Goal: Information Seeking & Learning: Understand process/instructions

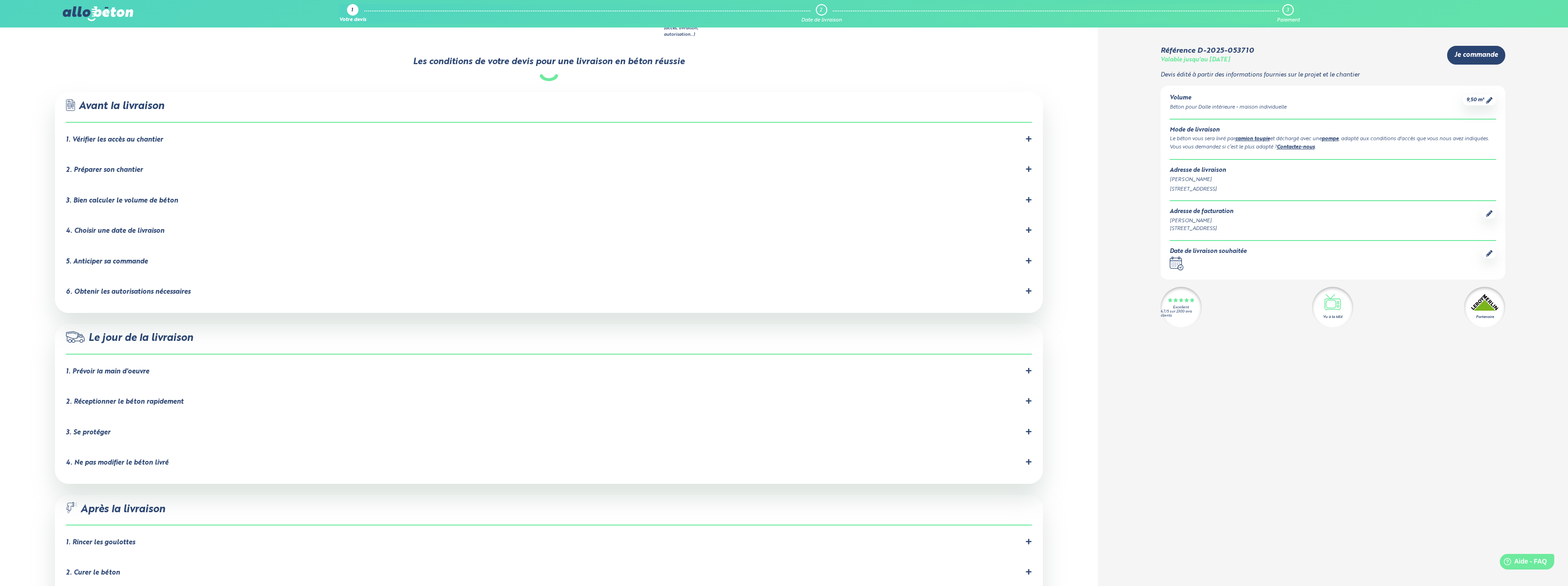
click at [161, 367] on div "1. Prévoir la main d'oeuvre" at bounding box center [549, 372] width 966 height 9
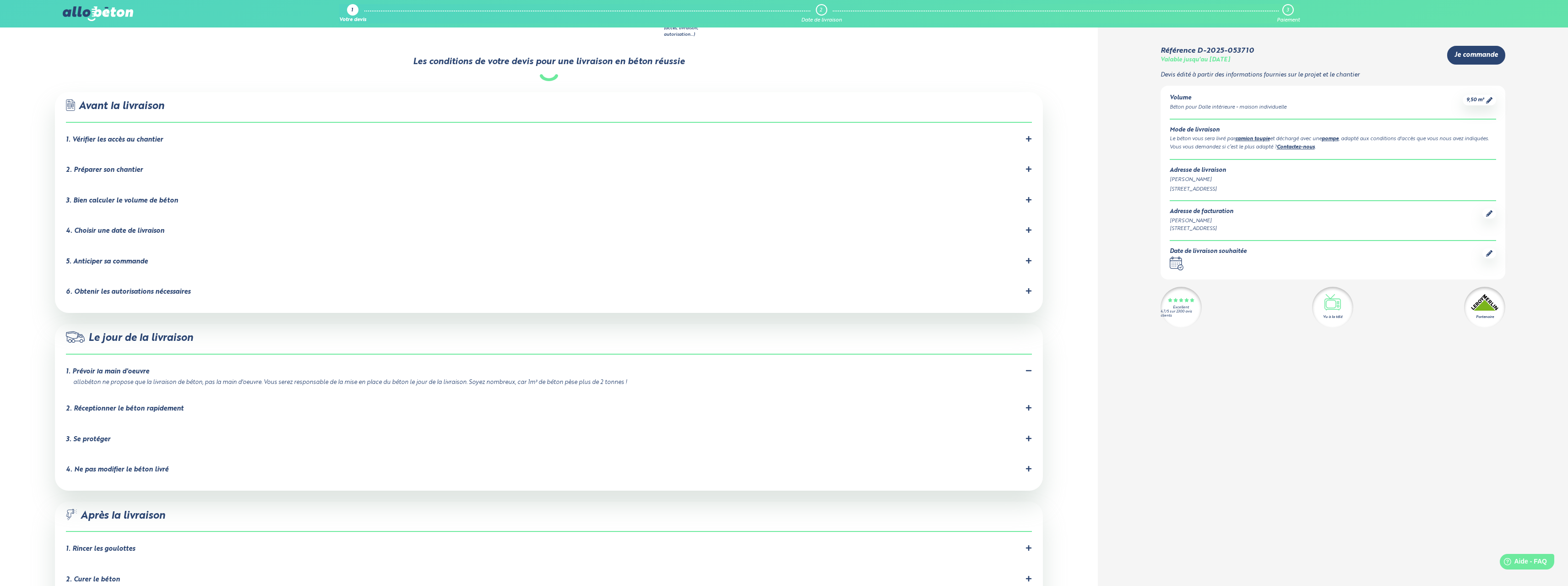
drag, startPoint x: 120, startPoint y: 360, endPoint x: 642, endPoint y: 361, distance: 522.0
click at [642, 361] on li "1. Prévoir la main d'oeuvre allobéton ne propose que la livraison de béton, pas…" at bounding box center [549, 377] width 966 height 37
click at [222, 395] on li "2. Réceptionner le béton rapidement" at bounding box center [549, 411] width 966 height 31
click at [220, 405] on div "2. Réceptionner le béton rapidement" at bounding box center [549, 409] width 966 height 9
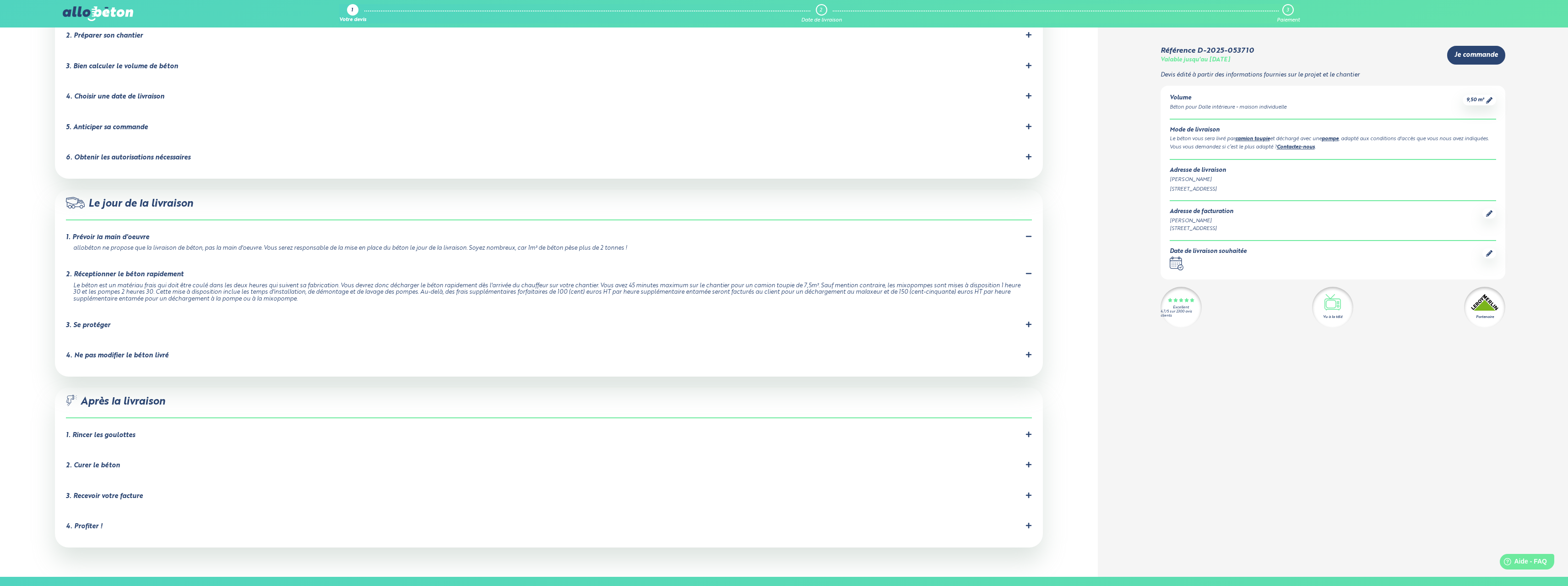
scroll to position [687, 0]
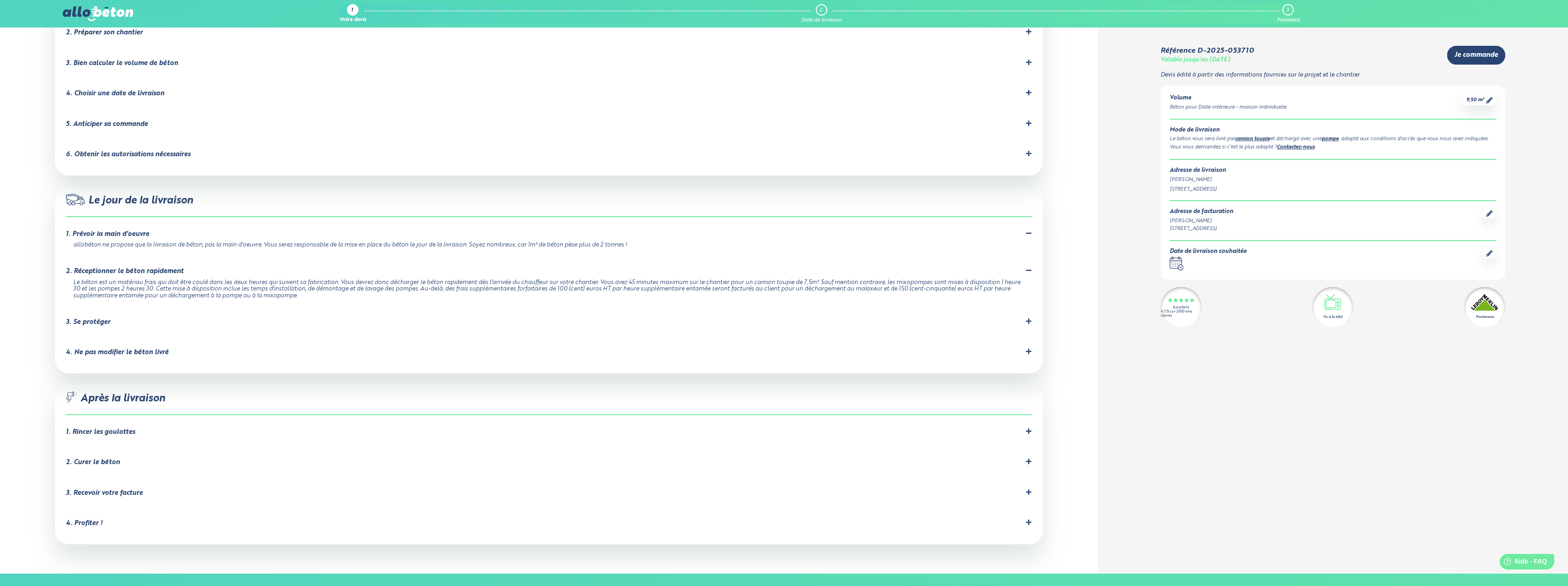
click at [116, 458] on div "2. Curer le béton" at bounding box center [92, 462] width 54 height 8
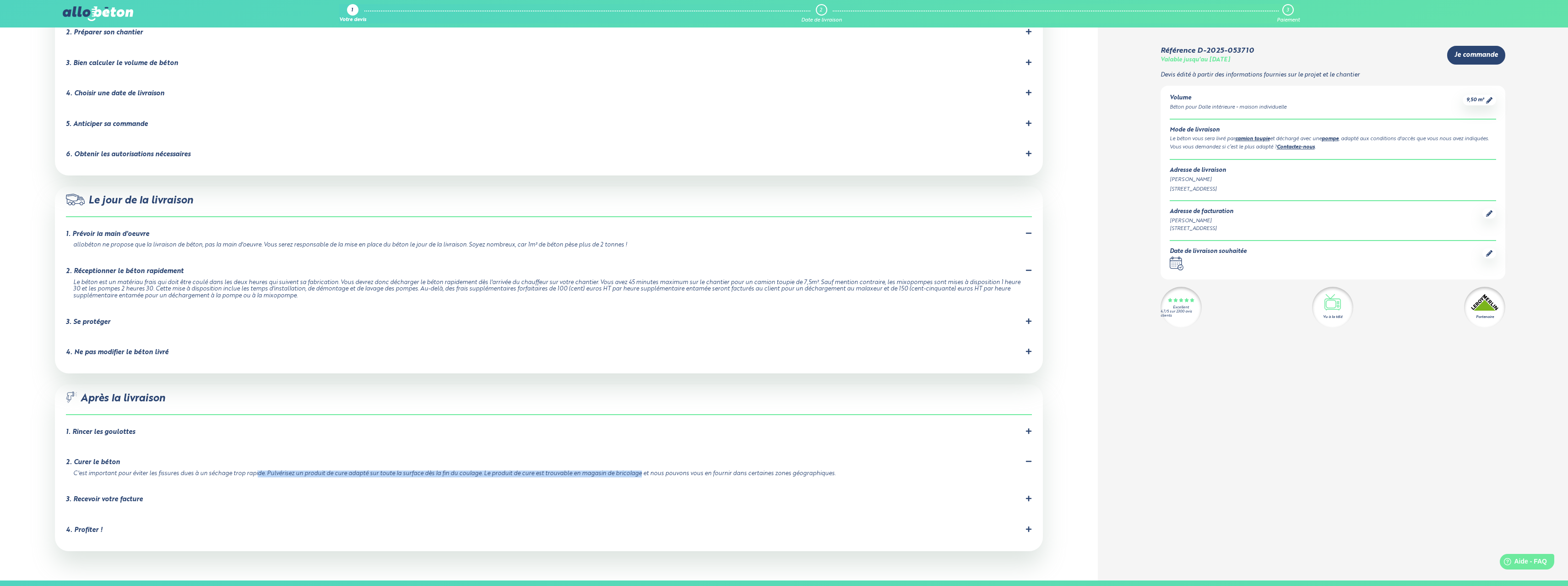
drag, startPoint x: 176, startPoint y: 442, endPoint x: 552, endPoint y: 439, distance: 376.0
click at [552, 470] on div "C'est important pour éviter les fissures dues à un séchage trop rapide. Pulvéri…" at bounding box center [547, 473] width 948 height 7
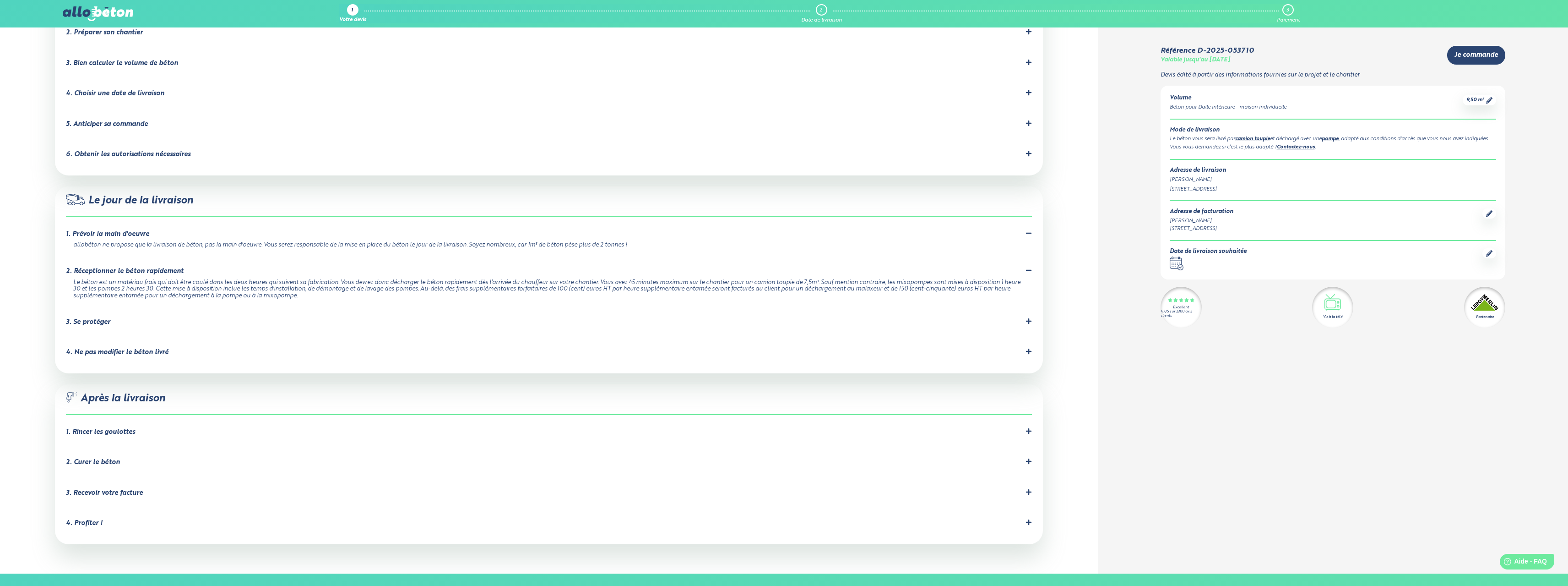
click at [145, 488] on div "3. Recevoir votre facture Votre facture sera envoyée automatiquement par mail l…" at bounding box center [549, 495] width 966 height 12
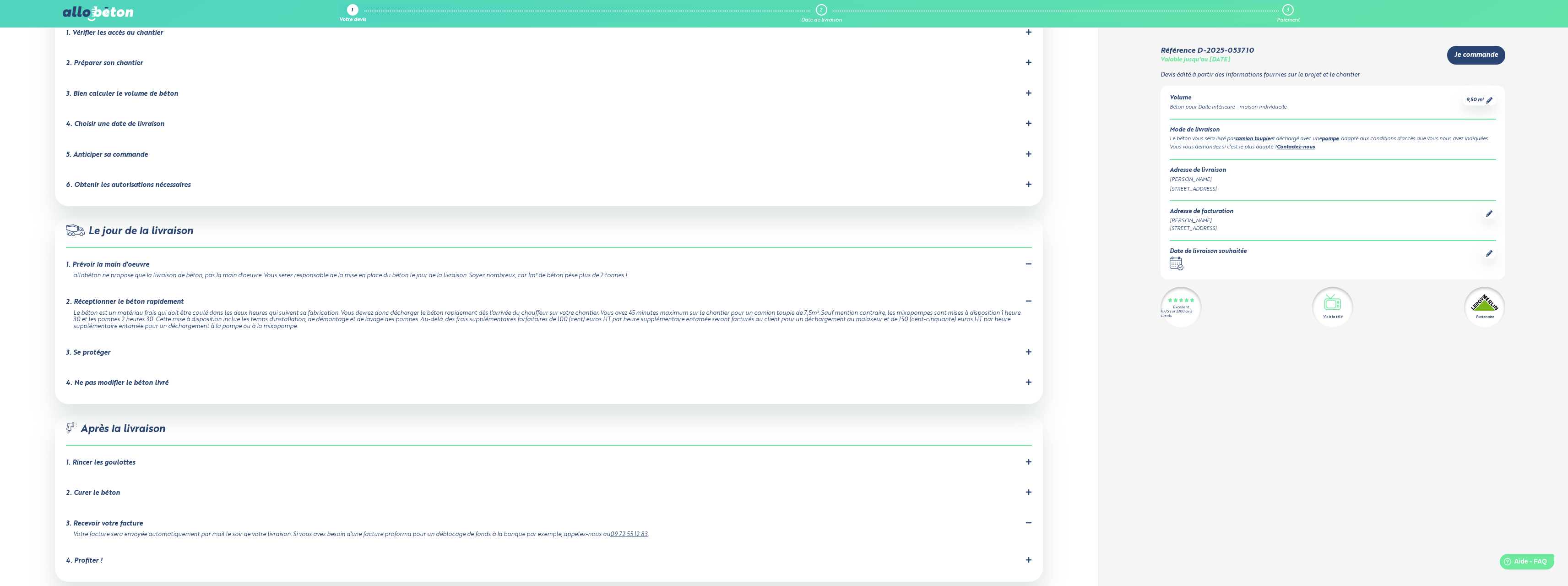
scroll to position [458, 0]
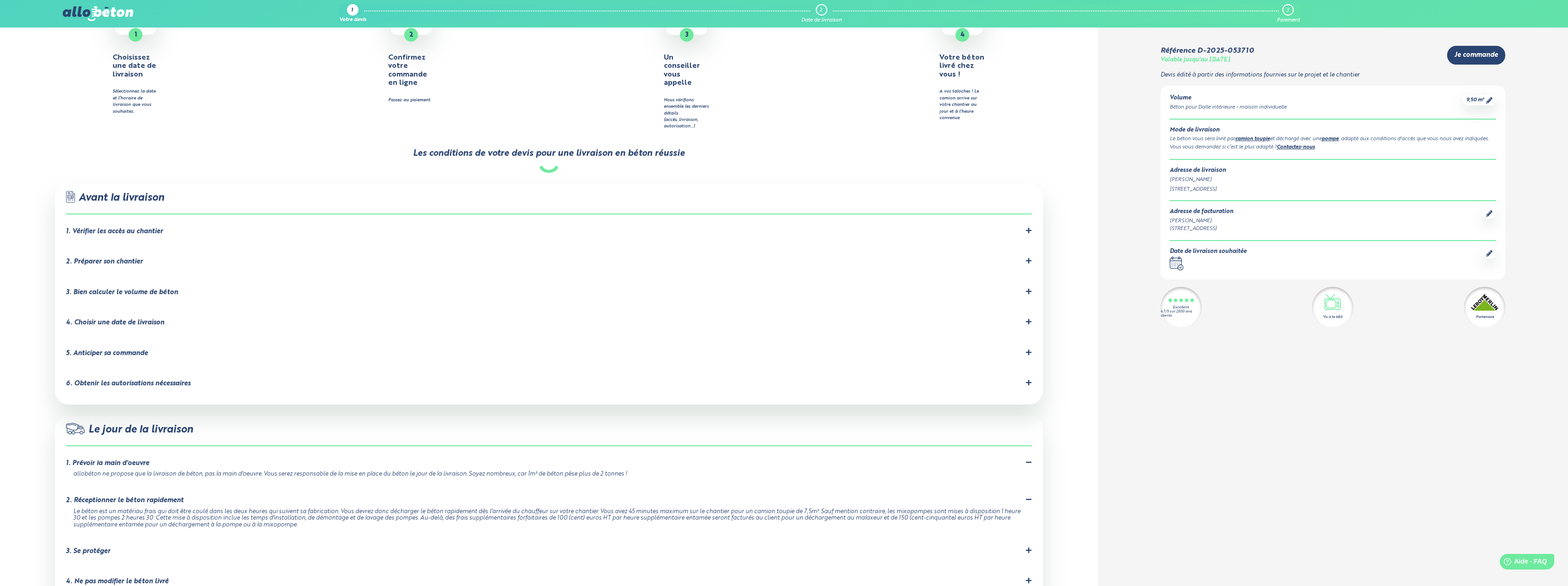
click at [179, 380] on div "6. Obtenir les autorisations nécessaires Demandez à la mairie une dérogation s'…" at bounding box center [549, 386] width 966 height 12
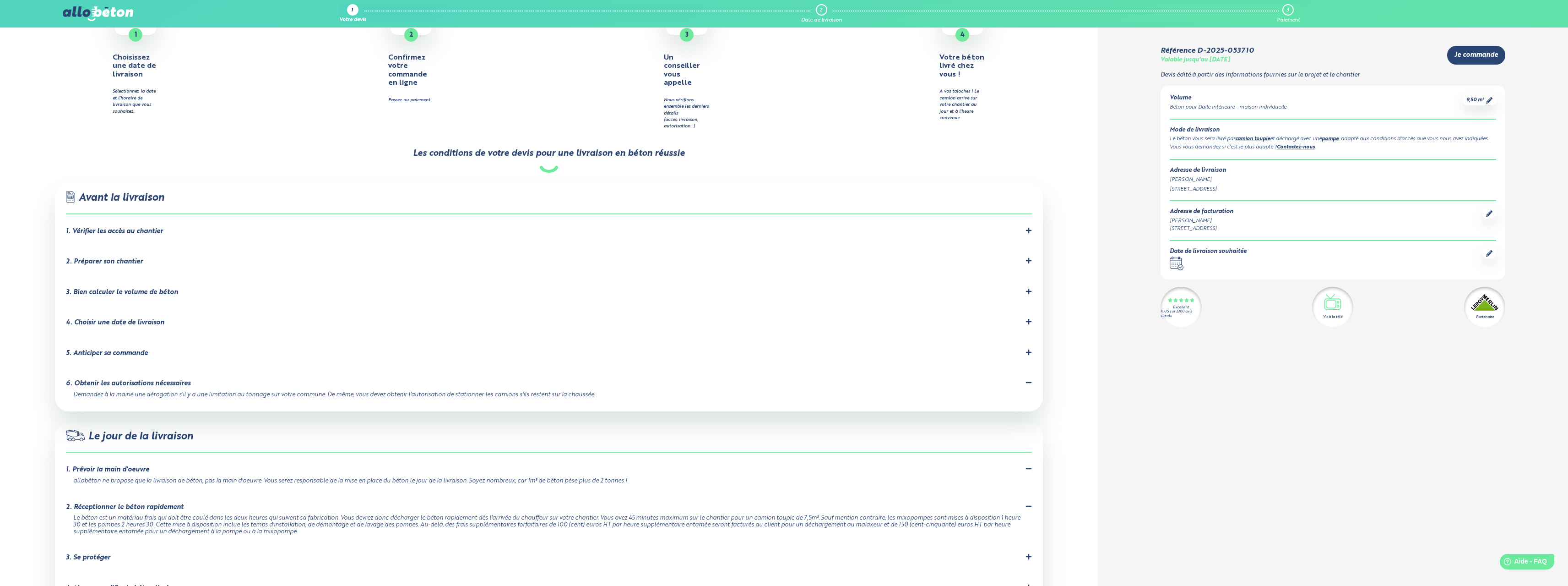
click at [259, 288] on div "3. Bien calculer le volume de béton Prenez soigneusement vos mesures. Vous pour…" at bounding box center [549, 294] width 966 height 12
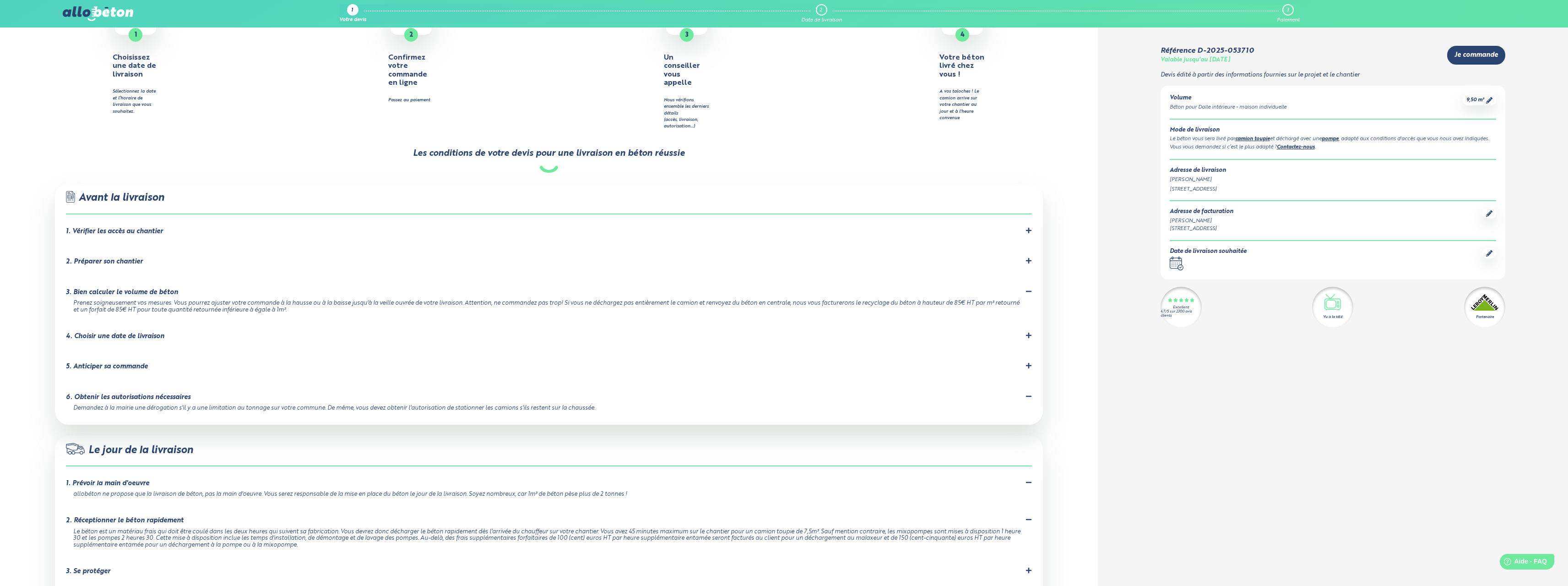
click at [181, 362] on div "5. Anticiper sa commande" at bounding box center [549, 367] width 966 height 9
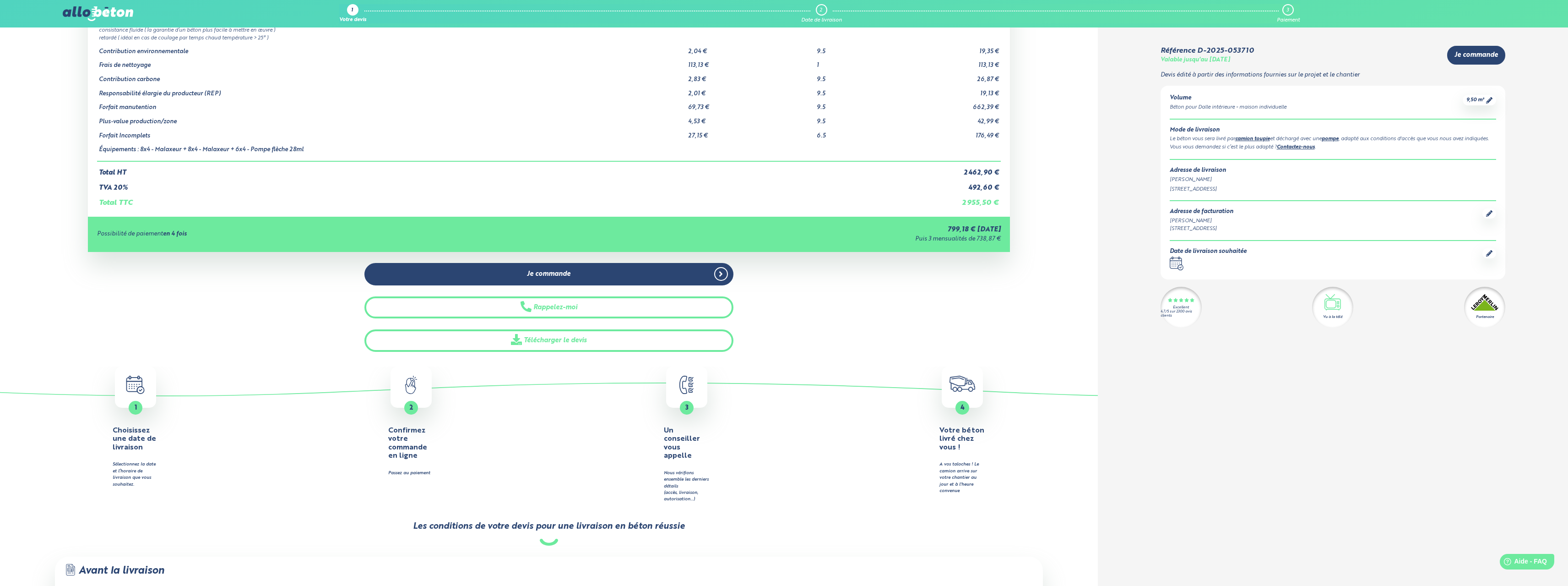
scroll to position [0, 0]
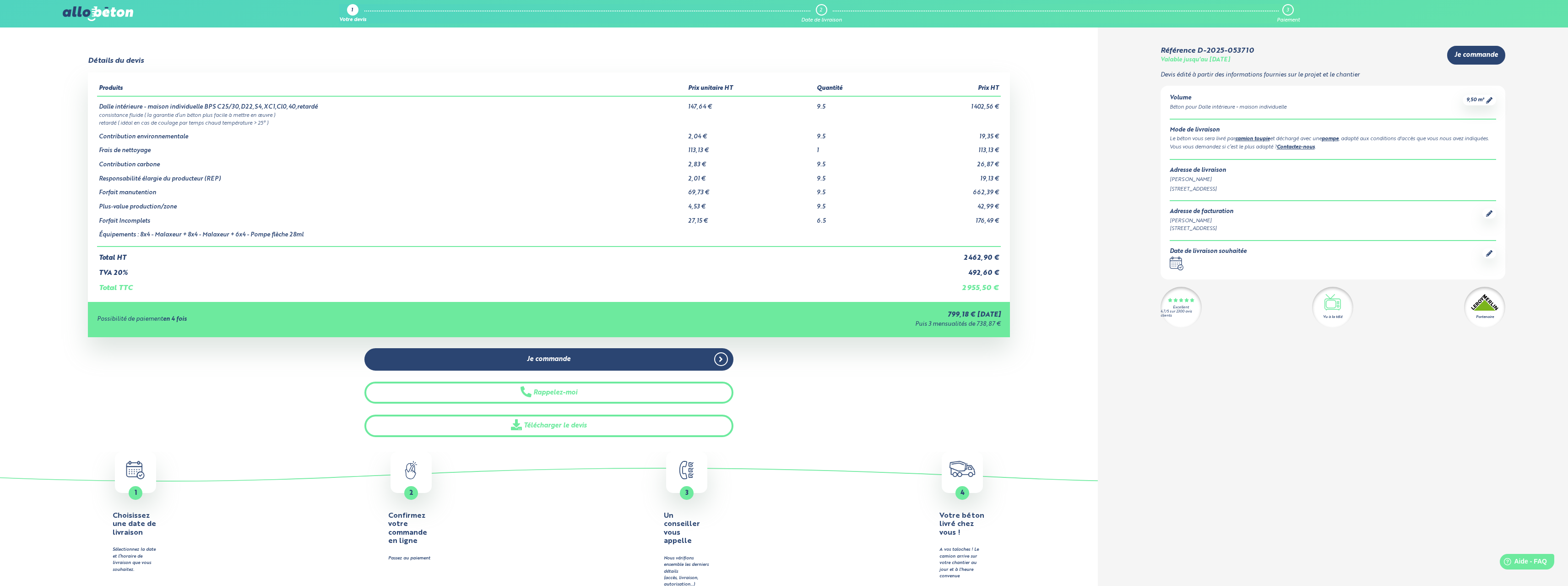
click at [1178, 259] on icon at bounding box center [1179, 258] width 2 height 2
click at [1178, 269] on icon ".calendar-icon { fill: none; stroke: #2b4572; stroke-linecap: round; stroke-lin…" at bounding box center [1177, 263] width 14 height 14
click at [1486, 256] on icon at bounding box center [1489, 253] width 6 height 6
drag, startPoint x: 958, startPoint y: 287, endPoint x: 985, endPoint y: 289, distance: 27.1
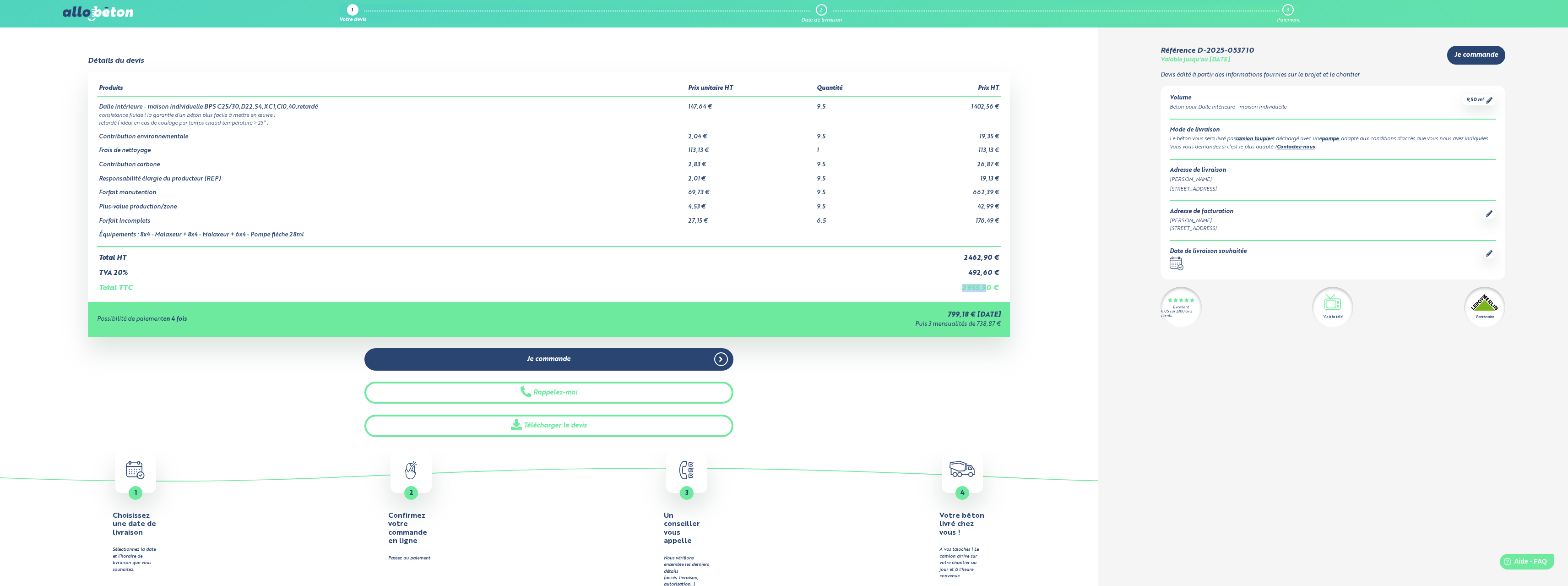
click at [985, 289] on td "2 955,50 €" at bounding box center [946, 284] width 108 height 16
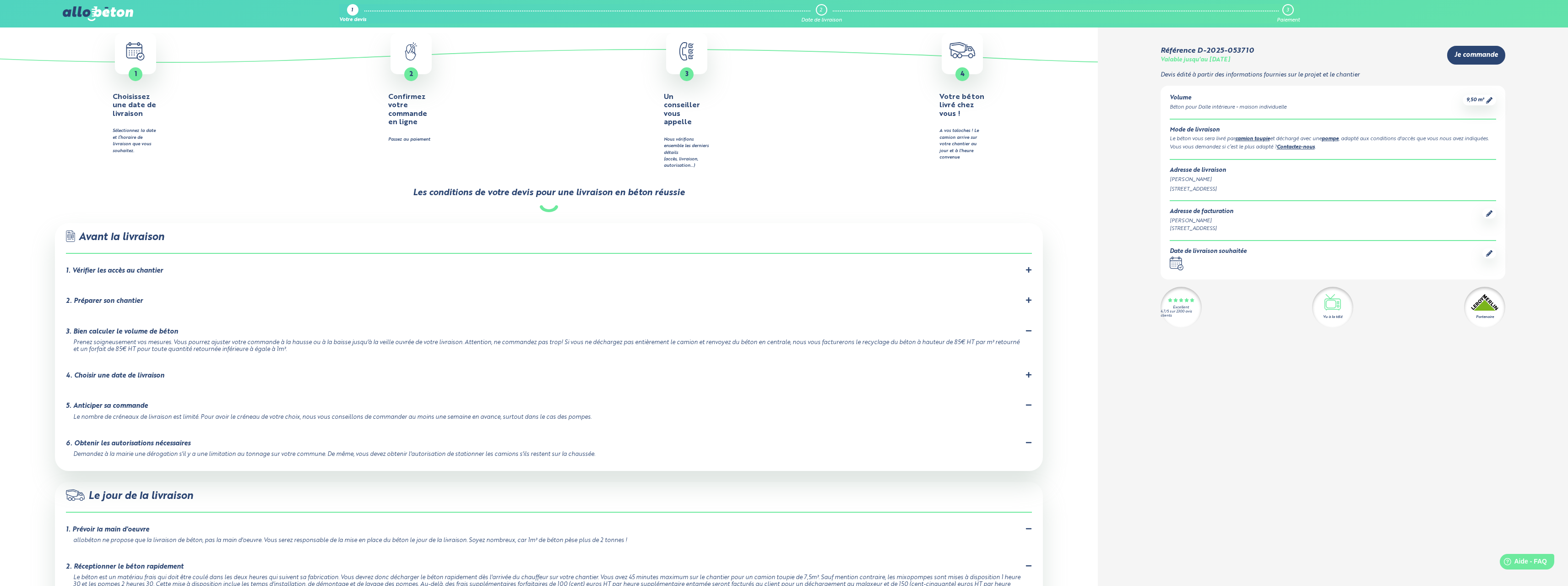
scroll to position [504, 0]
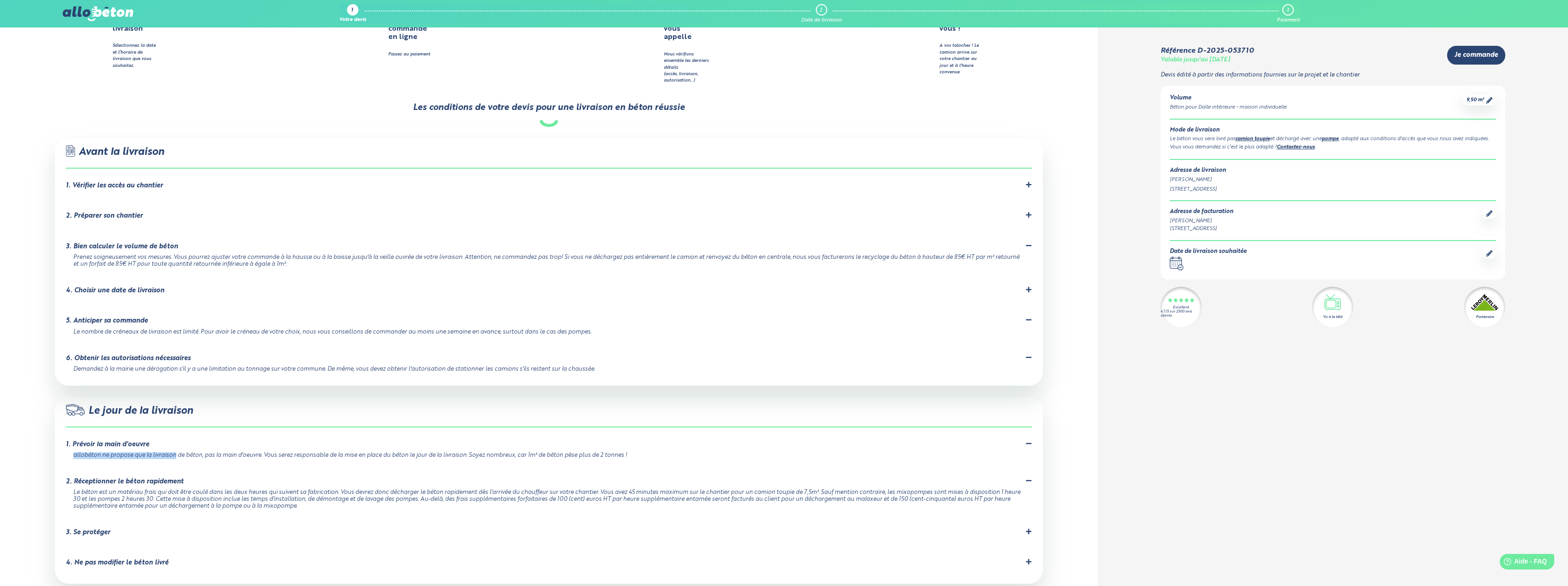
drag, startPoint x: 83, startPoint y: 426, endPoint x: 163, endPoint y: 420, distance: 80.2
click at [163, 440] on div "1. Prévoir la main d'oeuvre allobéton ne propose que la livraison de béton, pas…" at bounding box center [549, 449] width 966 height 19
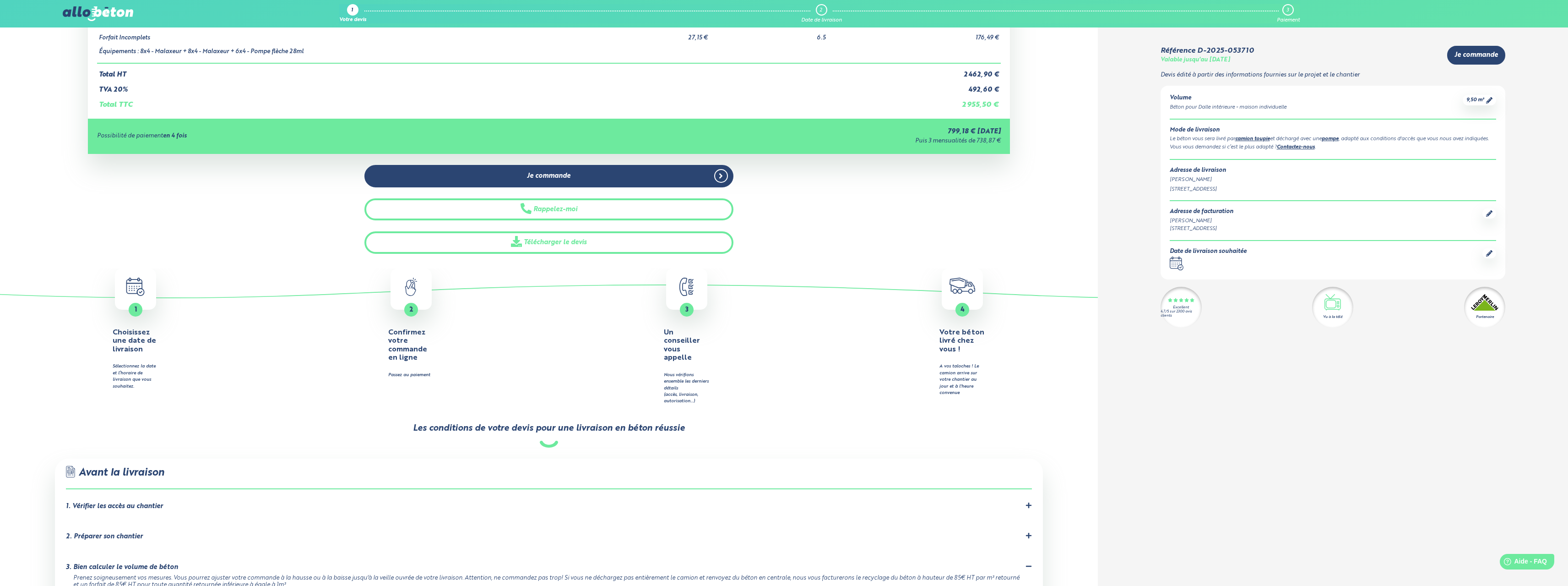
scroll to position [0, 0]
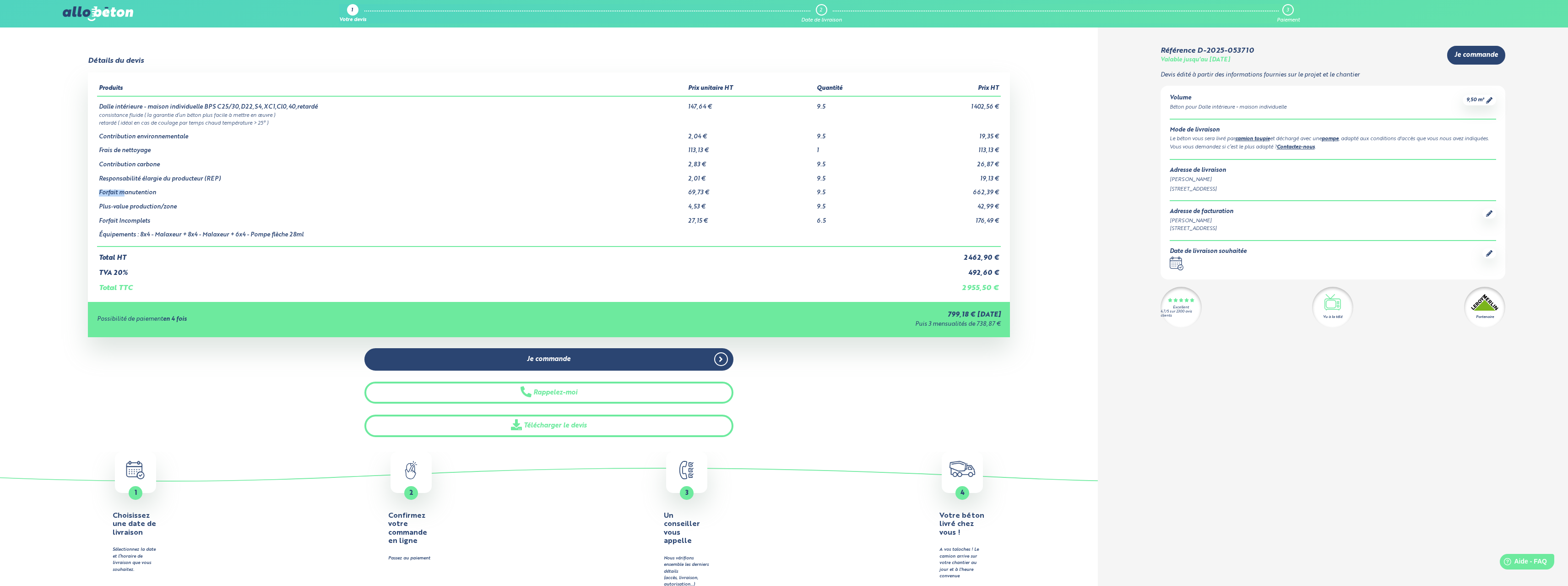
drag, startPoint x: 98, startPoint y: 185, endPoint x: 126, endPoint y: 187, distance: 28.1
click at [126, 187] on td "Forfait manutention" at bounding box center [391, 189] width 589 height 14
click at [1338, 140] on link "pompe" at bounding box center [1330, 138] width 17 height 5
drag, startPoint x: 1381, startPoint y: 139, endPoint x: 1440, endPoint y: 139, distance: 59.0
click at [1440, 139] on div "Le béton vous sera livré par camion toupie et déchargé avec une pompe , adapté …" at bounding box center [1333, 139] width 326 height 8
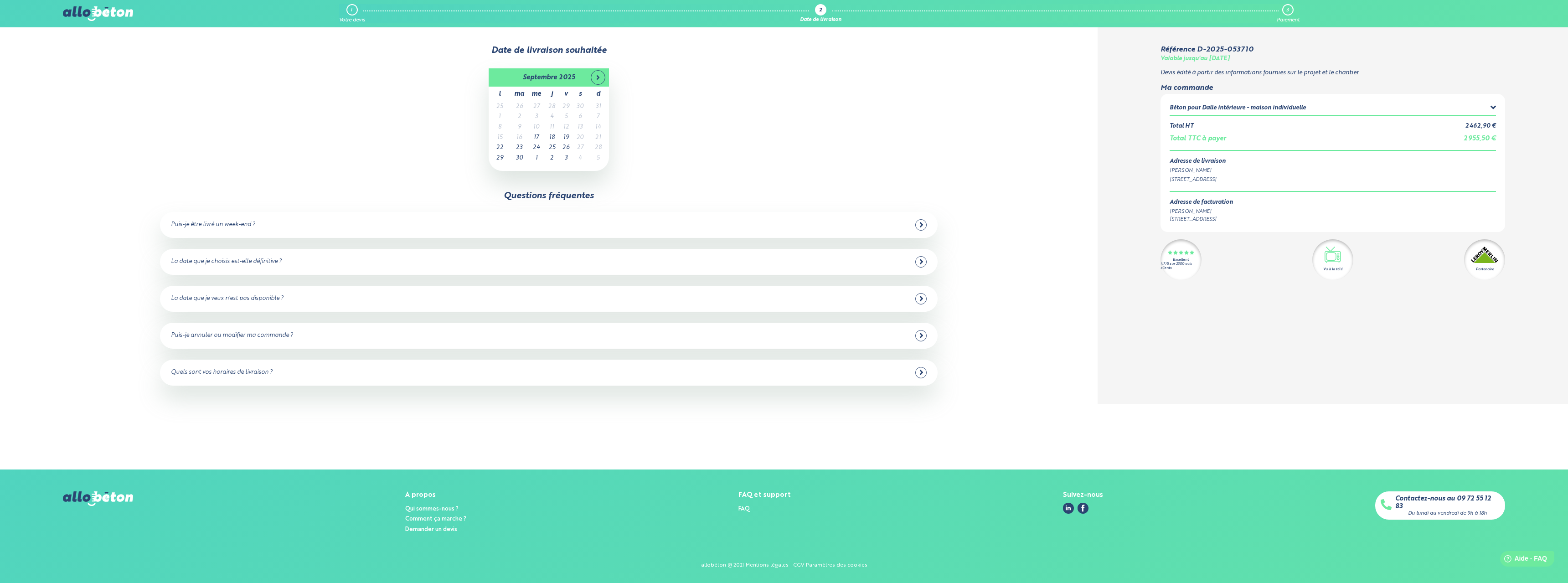
drag, startPoint x: 584, startPoint y: 111, endPoint x: 576, endPoint y: 181, distance: 70.5
click at [576, 181] on div "Date de livraison souhaitée [DATE] l ma me j v s d 25 26 27 28 29 30 31 1 2 3 4…" at bounding box center [548, 215] width 1098 height 376
click at [390, 226] on div "Puis-je être livré un week-end ?" at bounding box center [548, 224] width 755 height 11
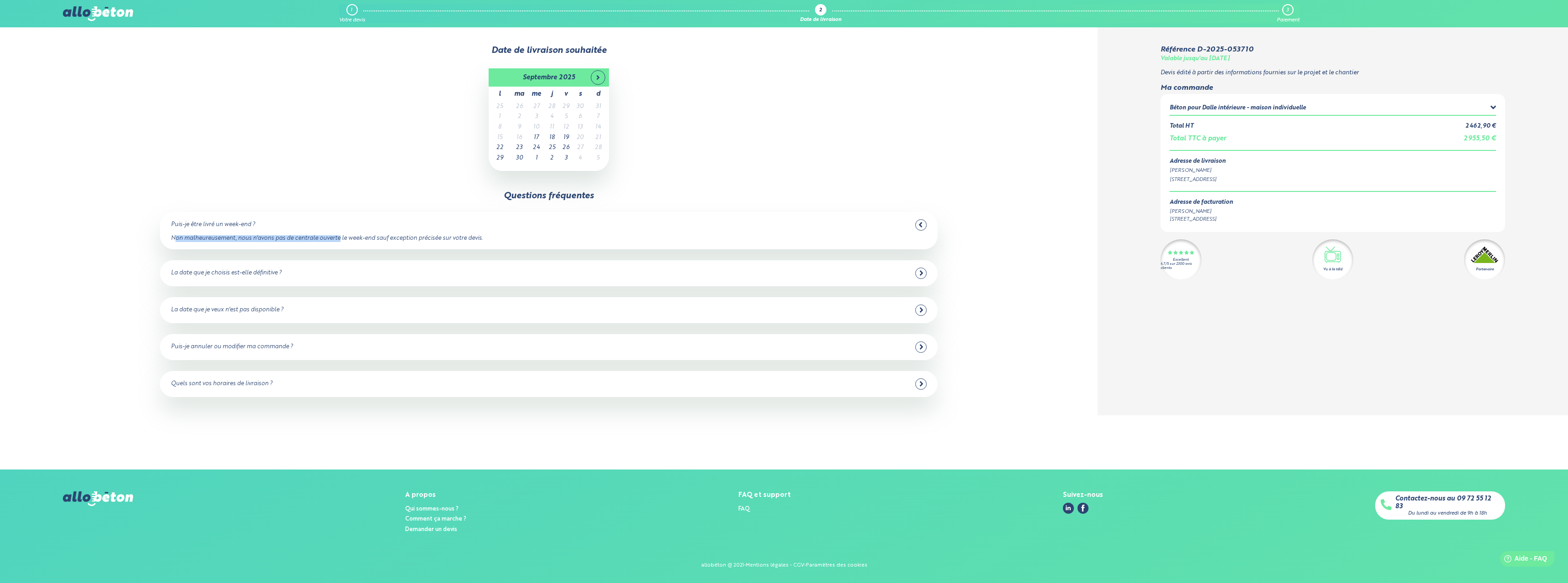
drag, startPoint x: 175, startPoint y: 233, endPoint x: 342, endPoint y: 243, distance: 167.3
click at [342, 243] on div "Puis-je être livré un week-end ? Non malheureusement, nous n'avons pas de centr…" at bounding box center [548, 231] width 777 height 38
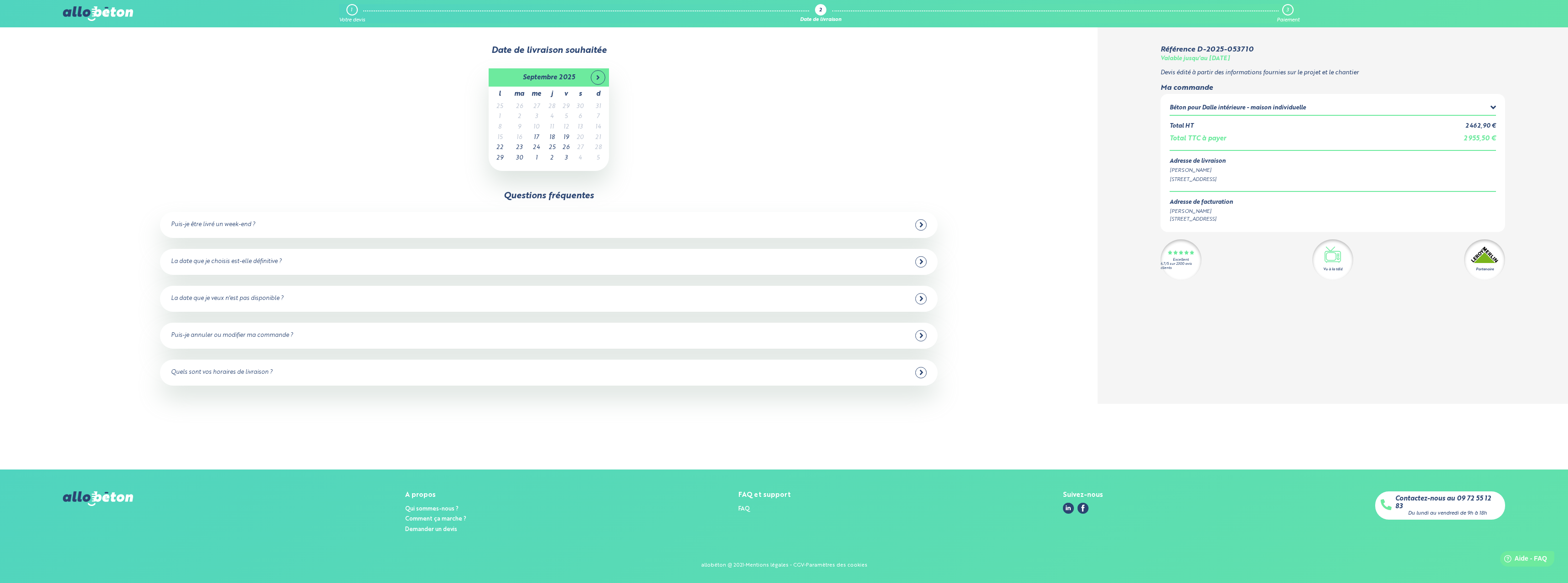
click at [209, 272] on div "La date que je choisis est-elle définitive ? Oui dans 98% des cas ! Vous pouvez…" at bounding box center [548, 262] width 777 height 26
